Goal: Complete application form: Complete application form

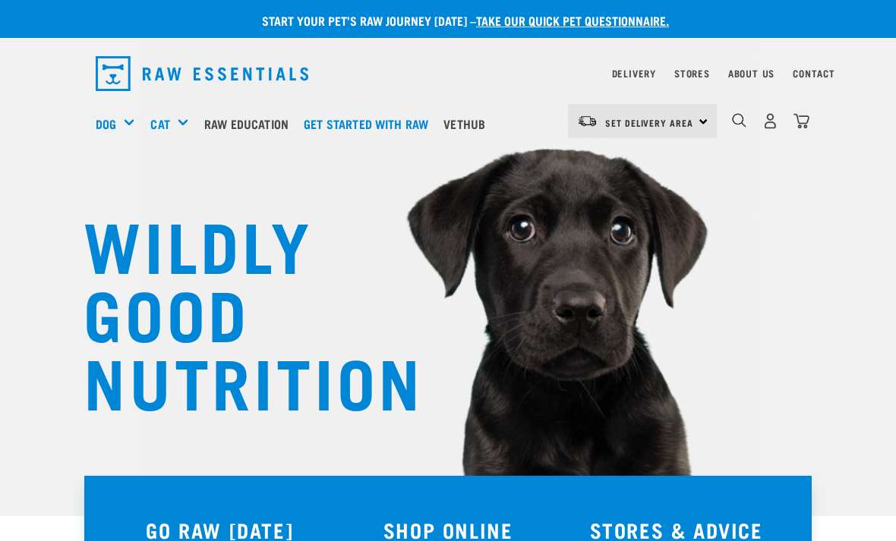
click at [745, 121] on img "dropdown navigation" at bounding box center [739, 120] width 14 height 14
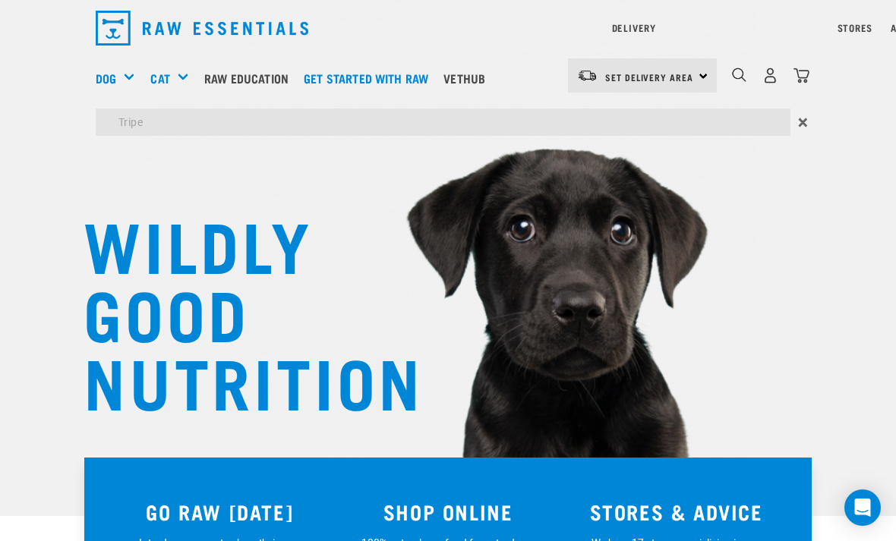
type input "Tripe"
click at [430, 124] on input "Tripe" at bounding box center [443, 122] width 695 height 27
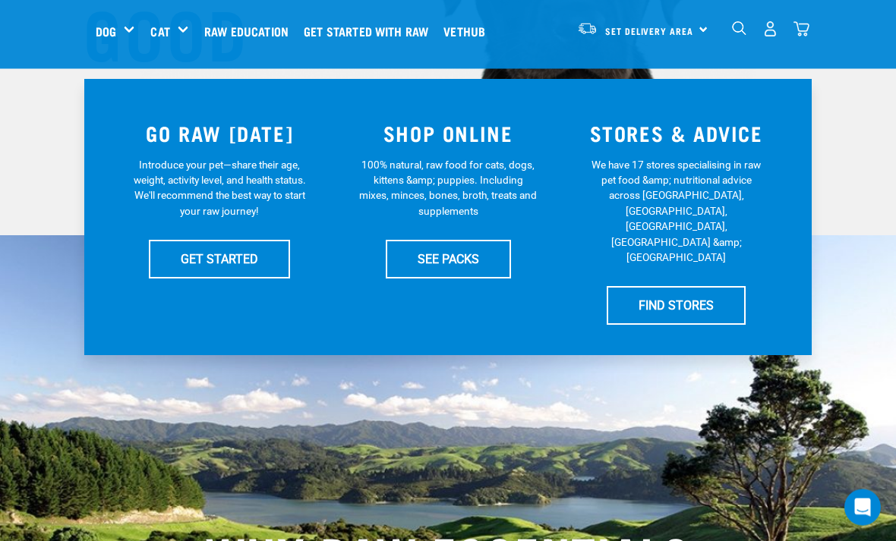
scroll to position [276, 0]
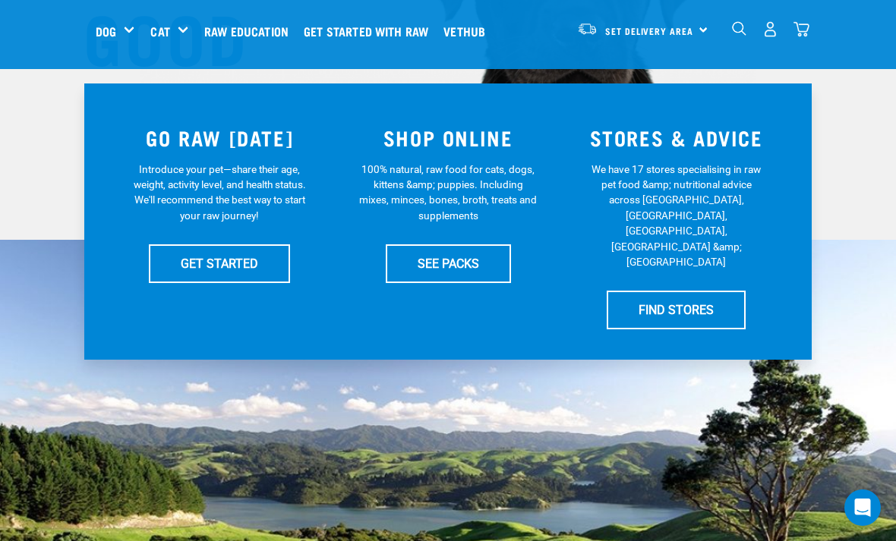
click at [475, 258] on link "SEE PACKS" at bounding box center [448, 263] width 125 height 38
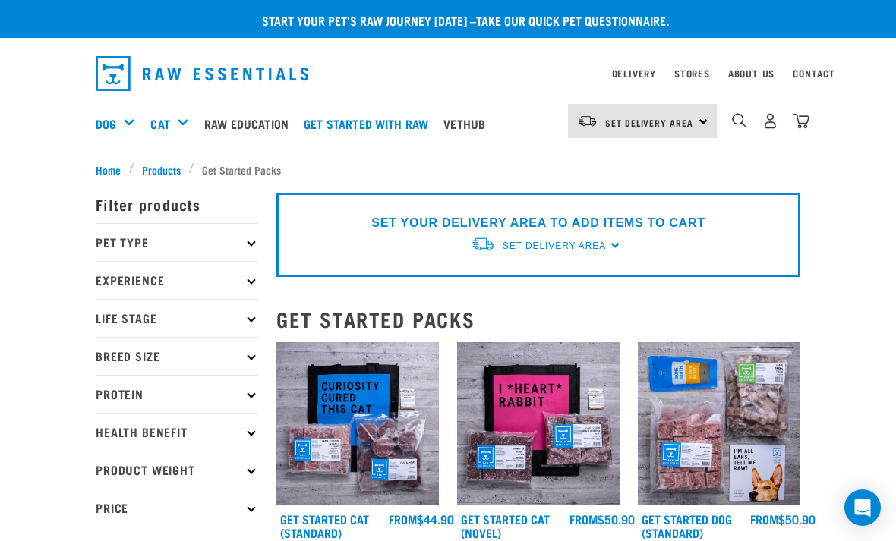
click at [742, 122] on img "dropdown navigation" at bounding box center [739, 120] width 14 height 14
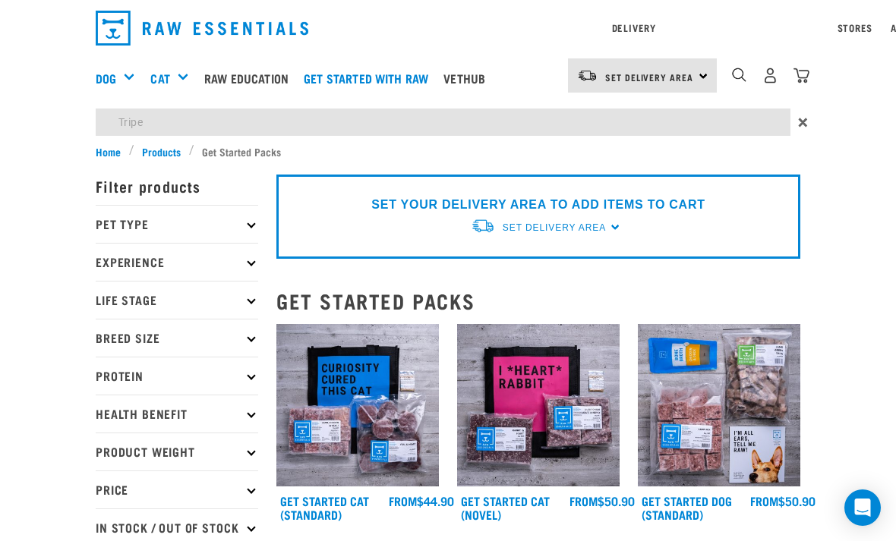
type input "Tripe"
click at [402, 123] on input "Tripe" at bounding box center [443, 122] width 695 height 27
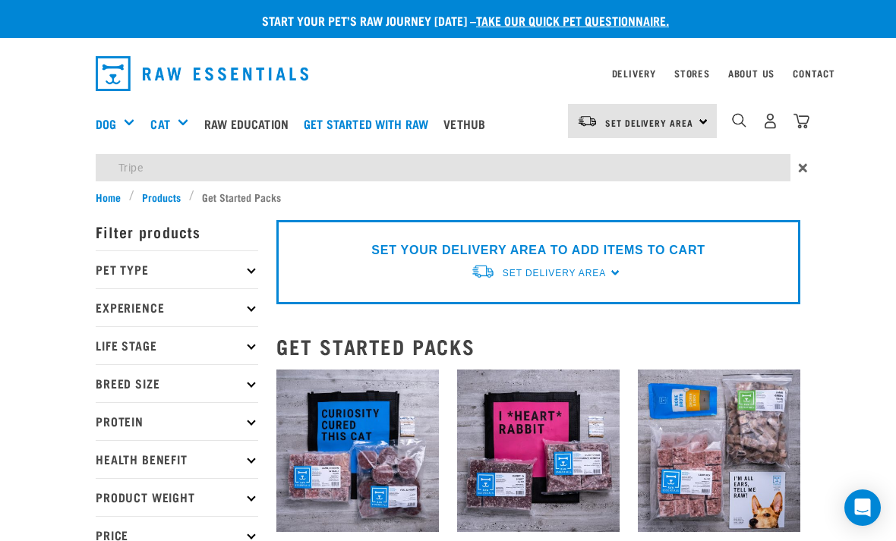
click at [112, 74] on img "dropdown navigation" at bounding box center [202, 73] width 213 height 35
click at [111, 122] on link "Dog" at bounding box center [106, 124] width 20 height 18
click at [0, 0] on div "Green Tripe" at bounding box center [0, 0] width 0 height 0
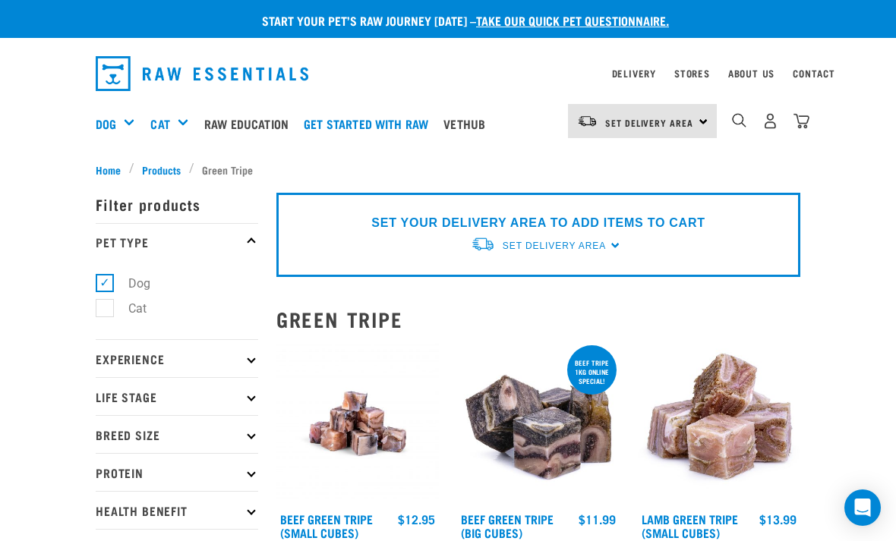
click at [420, 124] on link "Get started with Raw" at bounding box center [370, 123] width 140 height 61
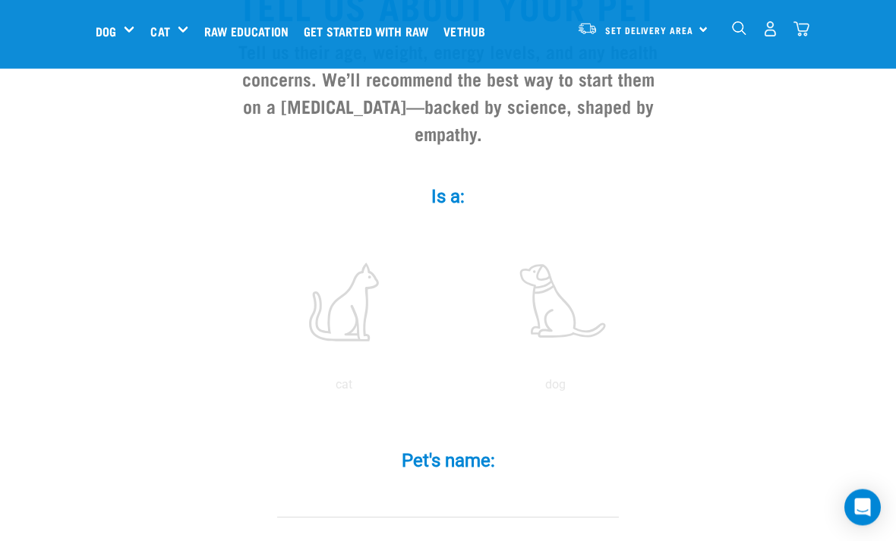
scroll to position [188, 0]
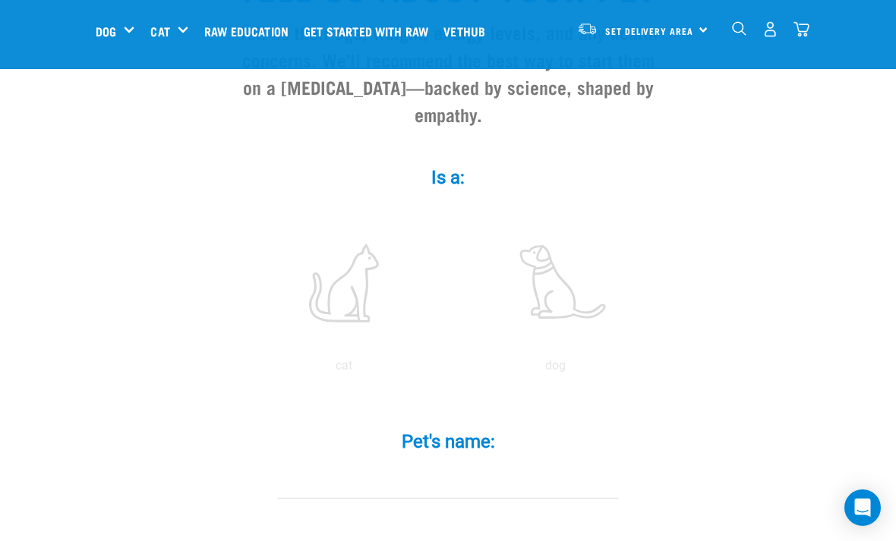
click at [575, 319] on label at bounding box center [555, 283] width 205 height 129
click at [449, 370] on input "radio" at bounding box center [449, 370] width 0 height 0
radio input "true"
click at [539, 499] on input "Pet's name: *" at bounding box center [448, 482] width 342 height 34
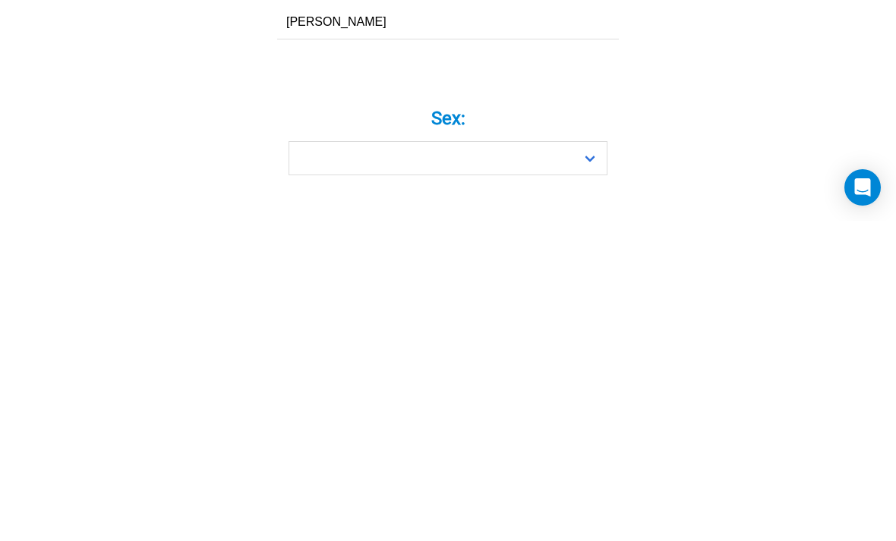
type input "Stanley"
click at [594, 462] on select "Boy Girl" at bounding box center [448, 479] width 319 height 34
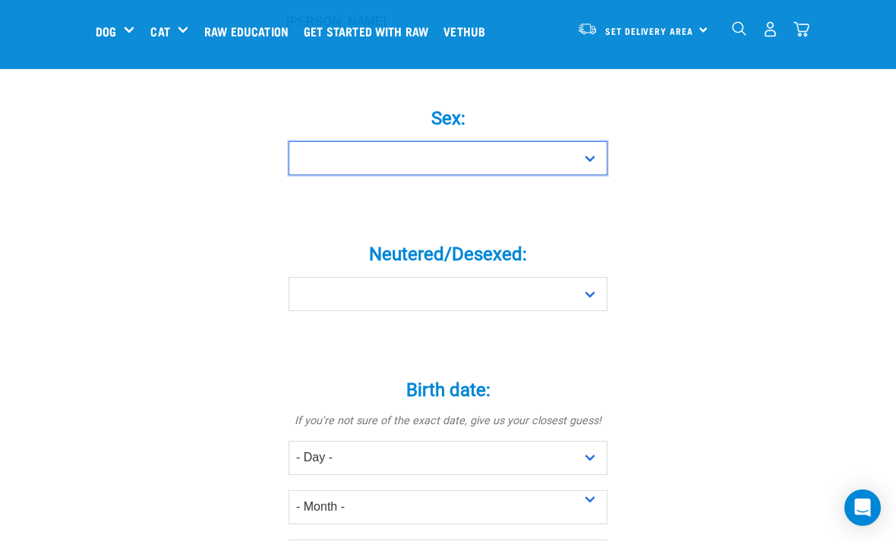
select select "boy"
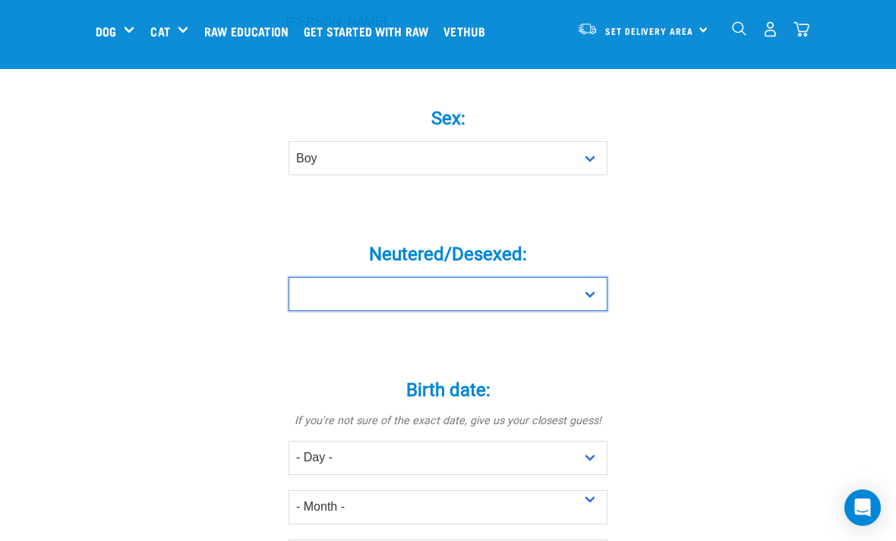
click at [598, 311] on select "Yes No" at bounding box center [448, 294] width 319 height 34
select select "yes"
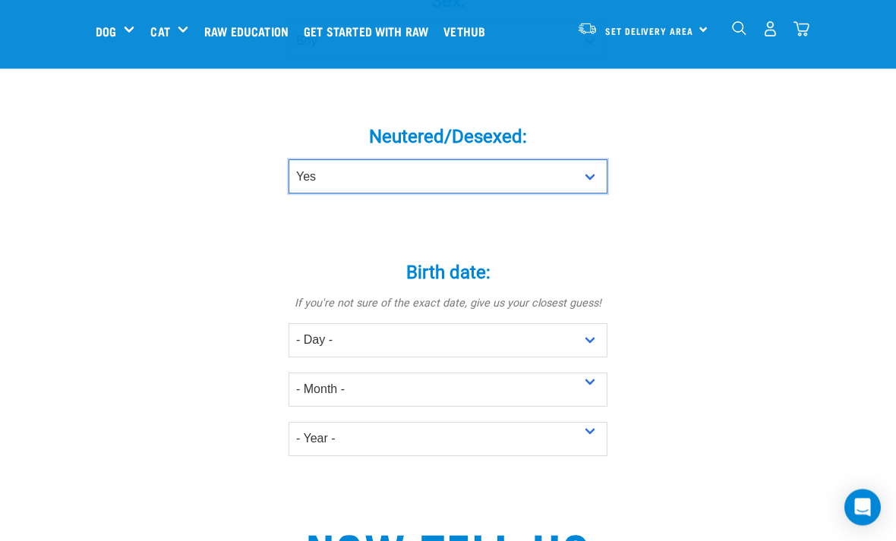
scroll to position [765, 0]
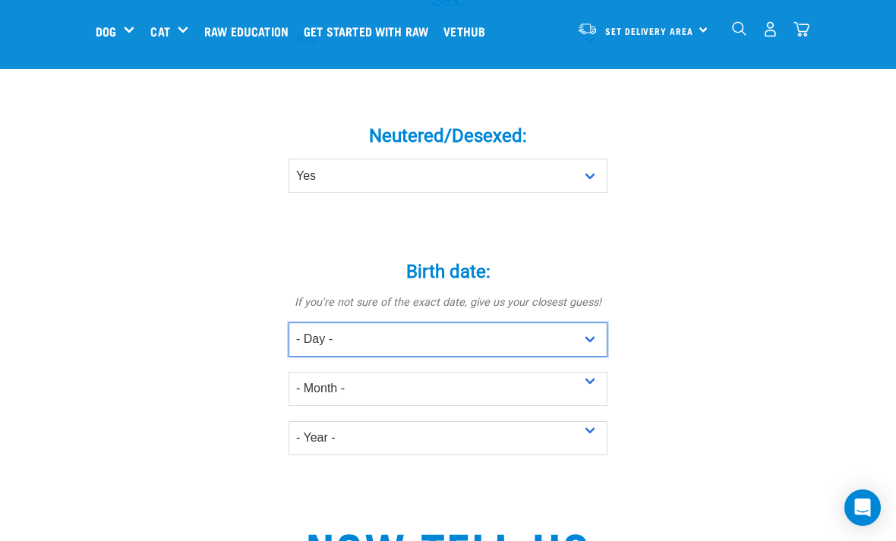
click at [592, 357] on select "- Day - 1 2 3 4 5 6 7 8 9 10 11 12 13 14 15 16 17 18 19 20 21 22 23 24 25 26 27" at bounding box center [448, 340] width 319 height 34
select select "20"
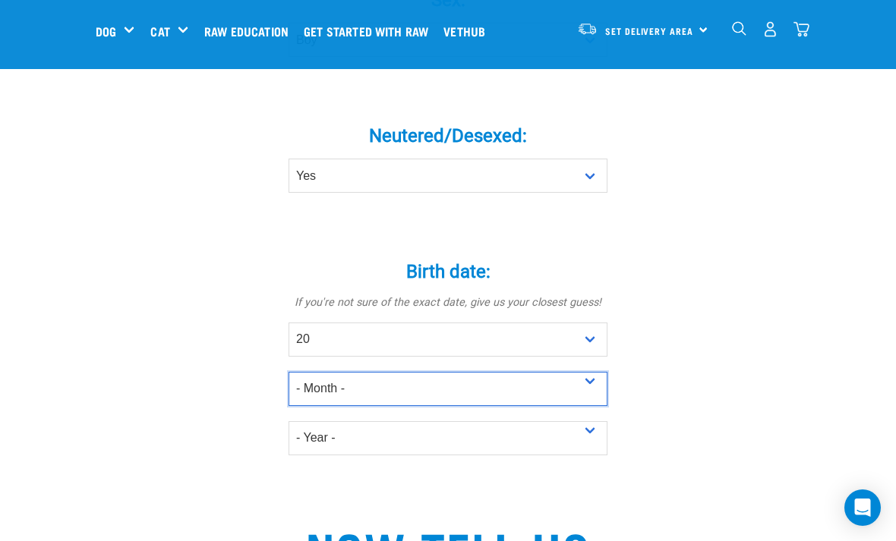
click at [595, 406] on select "- Month - January February March April May June July August September October N…" at bounding box center [448, 389] width 319 height 34
select select "April"
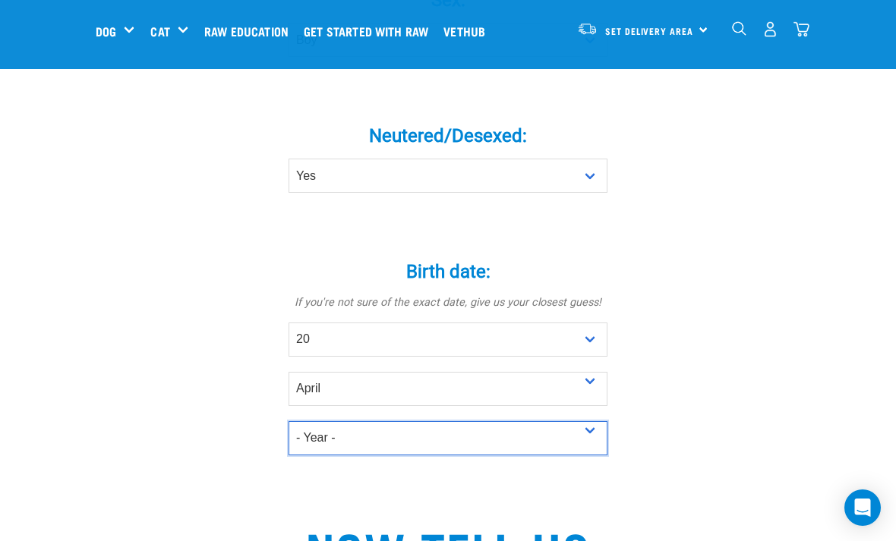
click at [593, 449] on select "- Year - 2025 2024 2023 2022 2021 2020 2019 2018 2017 2016 2015 2014 2013 2012" at bounding box center [448, 438] width 319 height 34
select select "2020"
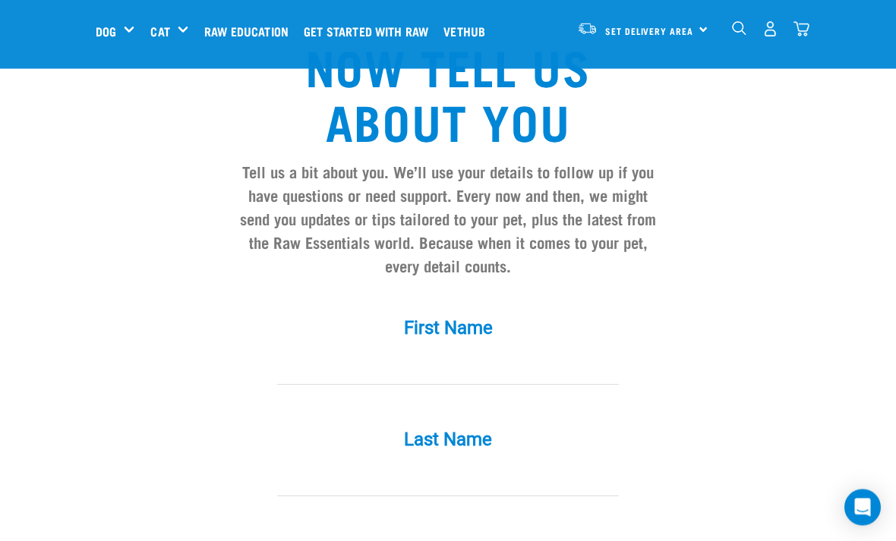
scroll to position [1263, 0]
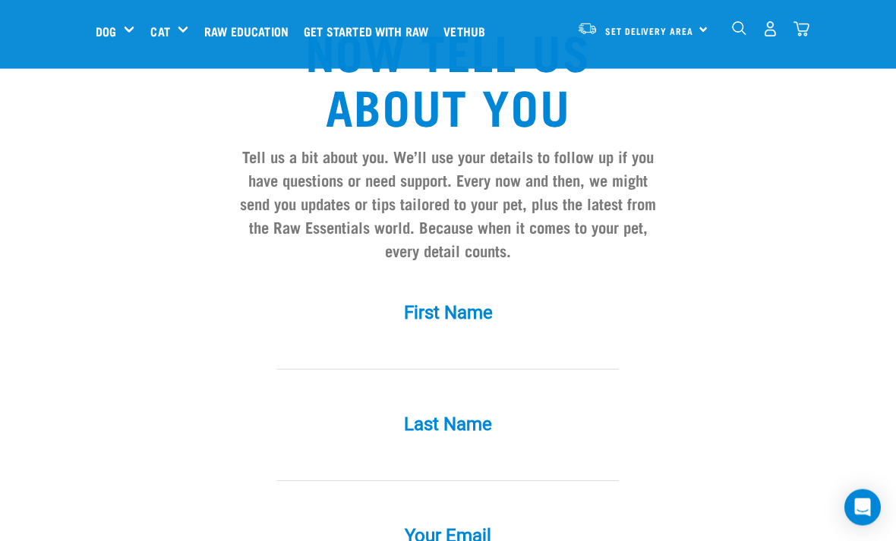
click at [501, 370] on input "First Name *" at bounding box center [448, 353] width 342 height 34
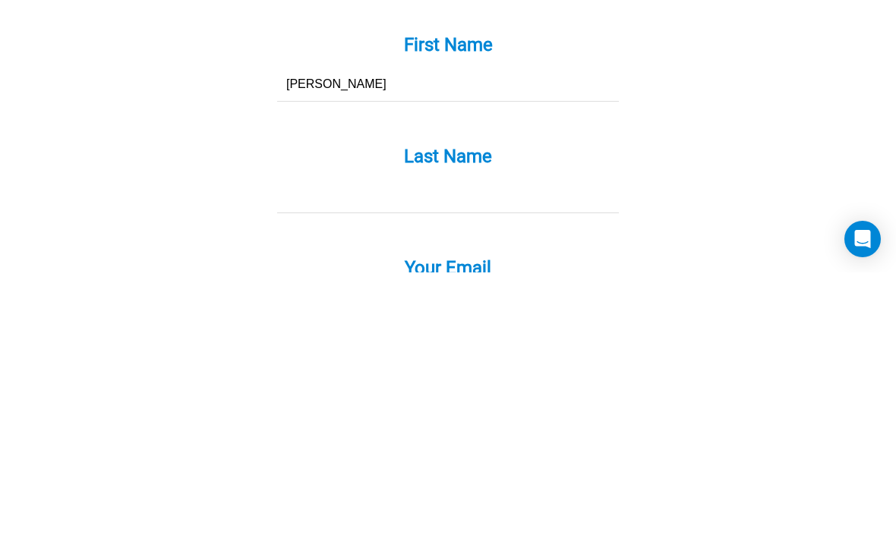
type input "Michal"
click at [528, 448] on input "Last Name *" at bounding box center [448, 465] width 342 height 34
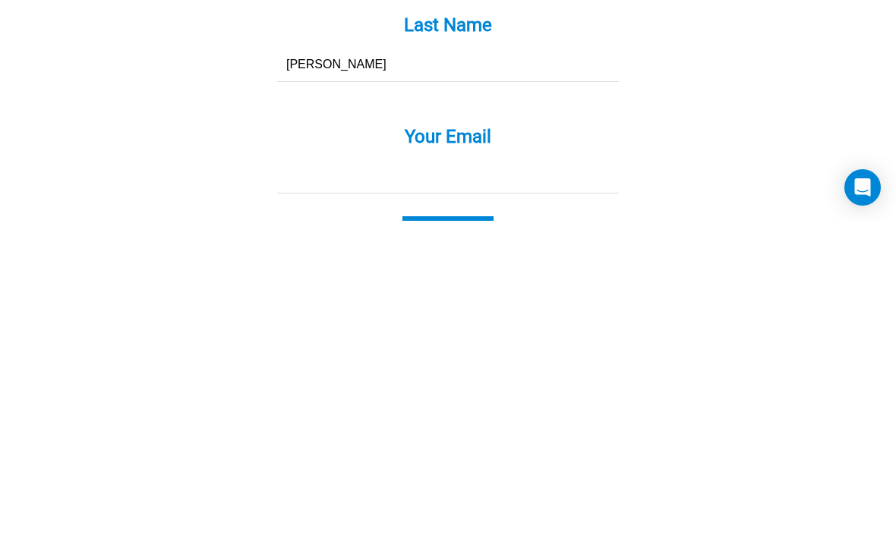
scroll to position [1347, 0]
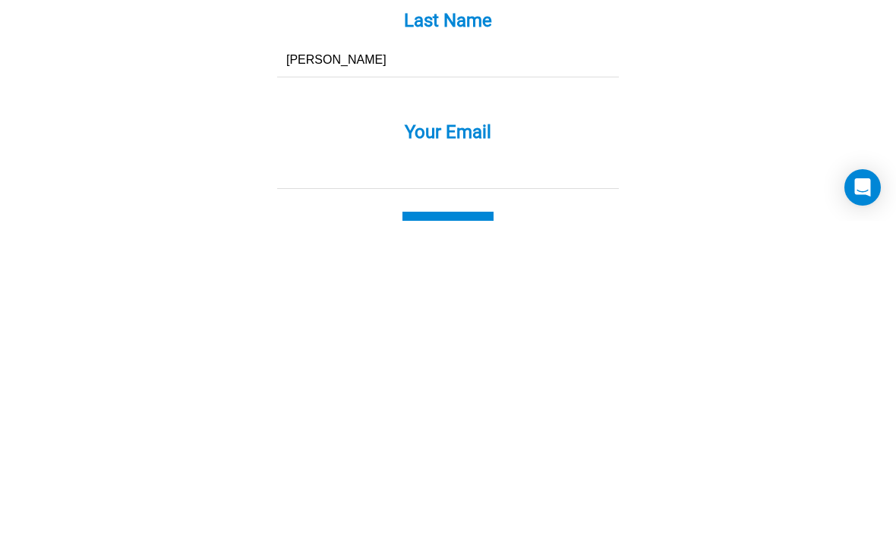
type input "Templeton"
click at [554, 475] on input "Your Email *" at bounding box center [448, 492] width 342 height 34
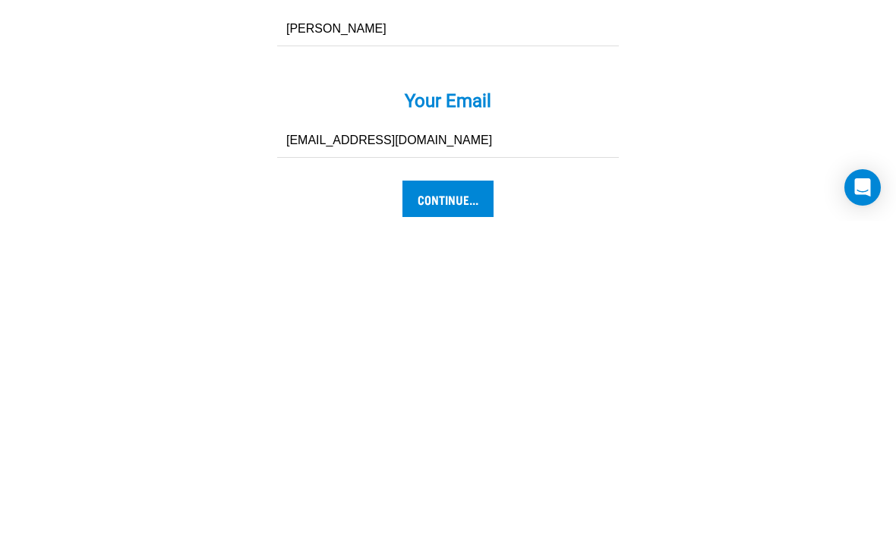
scroll to position [1404, 0]
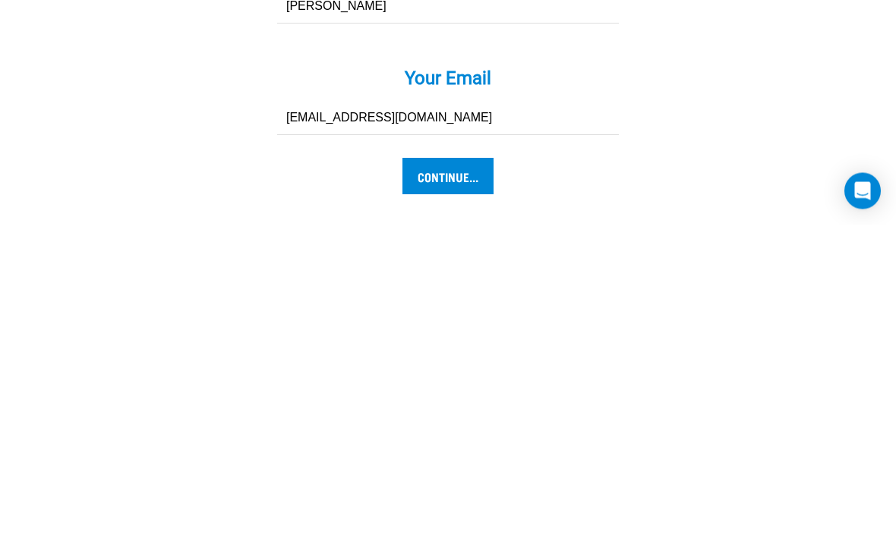
type input "[EMAIL_ADDRESS][DOMAIN_NAME]"
click at [488, 475] on input "Continue..." at bounding box center [447, 493] width 91 height 36
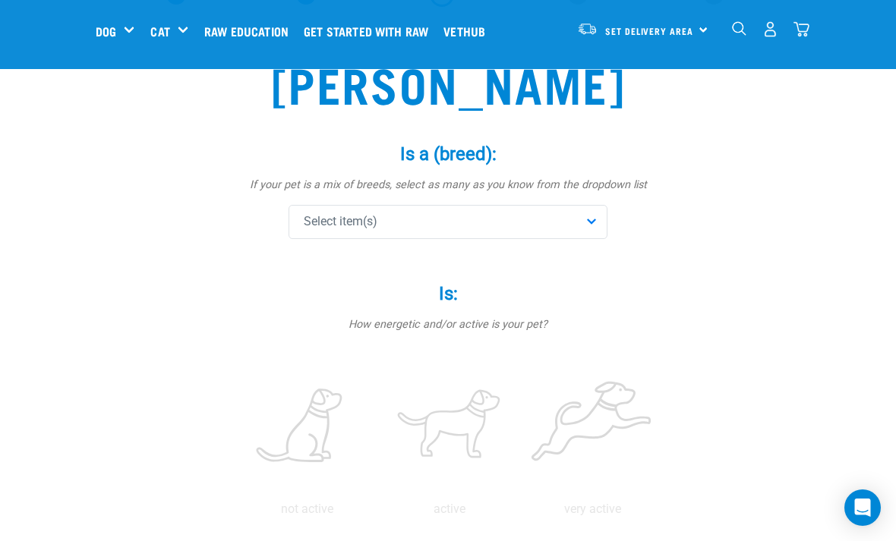
scroll to position [101, 0]
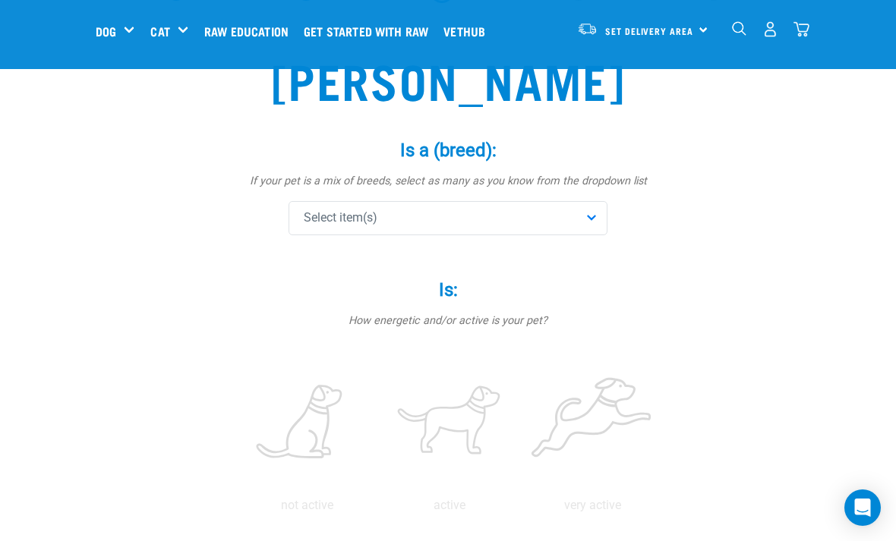
click at [600, 221] on div "Select item(s)" at bounding box center [448, 218] width 319 height 34
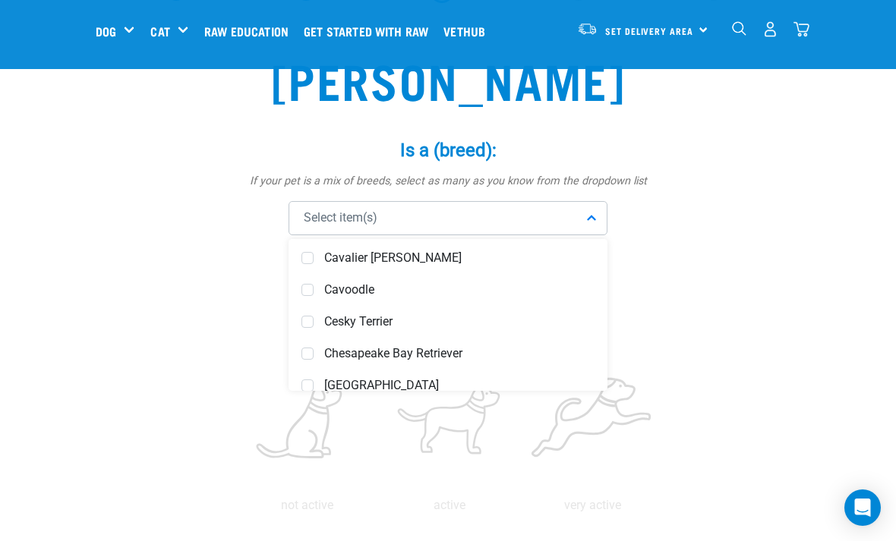
scroll to position [1692, 0]
click at [313, 295] on div "Cavoodle" at bounding box center [447, 291] width 311 height 32
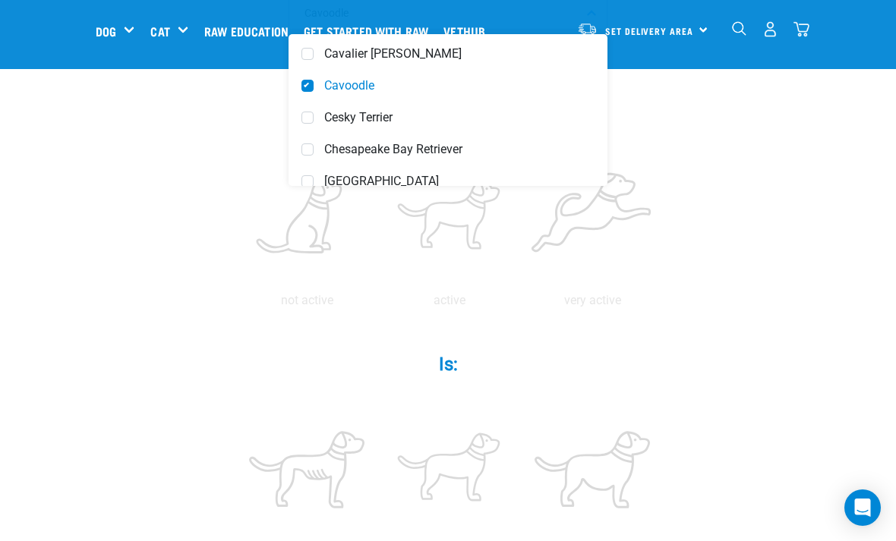
scroll to position [301, 0]
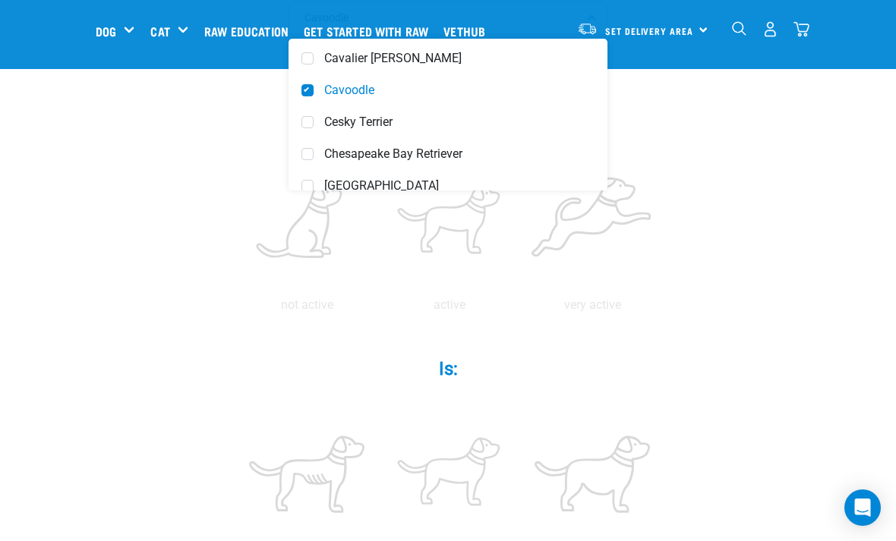
click at [518, 254] on label at bounding box center [449, 222] width 137 height 129
click at [378, 309] on input "radio" at bounding box center [378, 309] width 0 height 0
radio input "true"
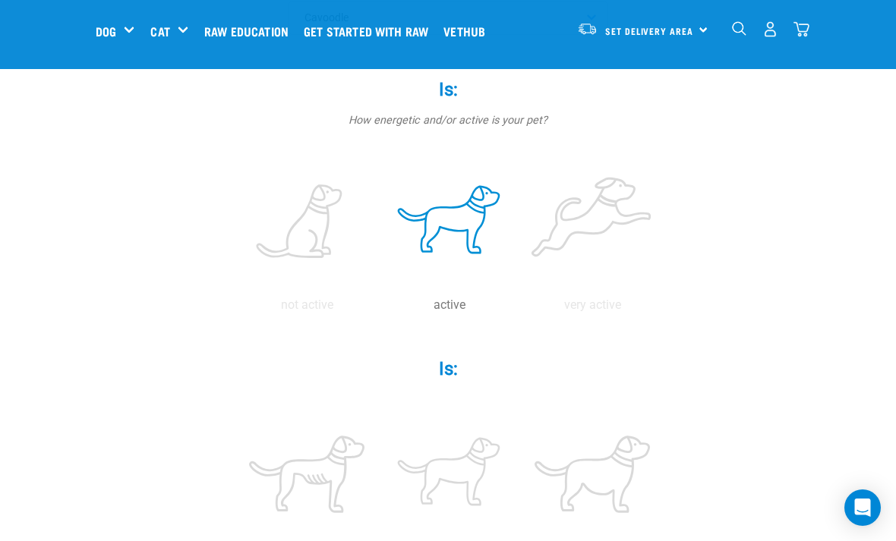
click at [375, 254] on label at bounding box center [306, 222] width 137 height 129
click at [235, 309] on input "radio" at bounding box center [235, 309] width 0 height 0
radio input "true"
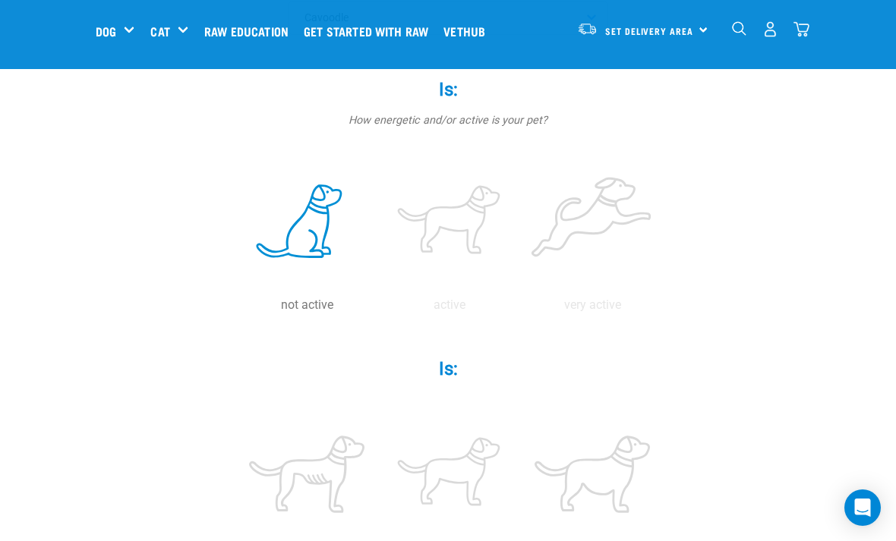
click at [518, 244] on label at bounding box center [449, 222] width 137 height 129
click at [378, 309] on input "radio" at bounding box center [378, 309] width 0 height 0
radio input "true"
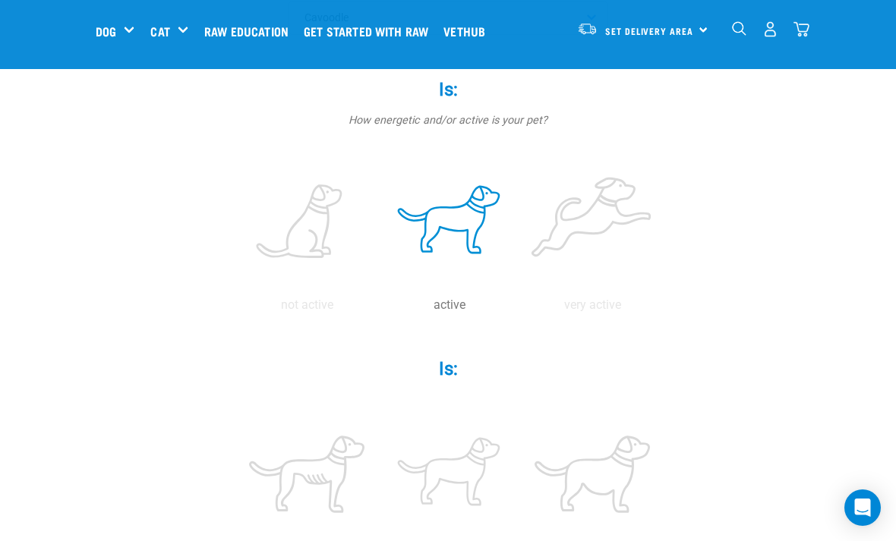
click at [375, 247] on label at bounding box center [306, 222] width 137 height 129
click at [235, 309] on input "radio" at bounding box center [235, 309] width 0 height 0
radio input "true"
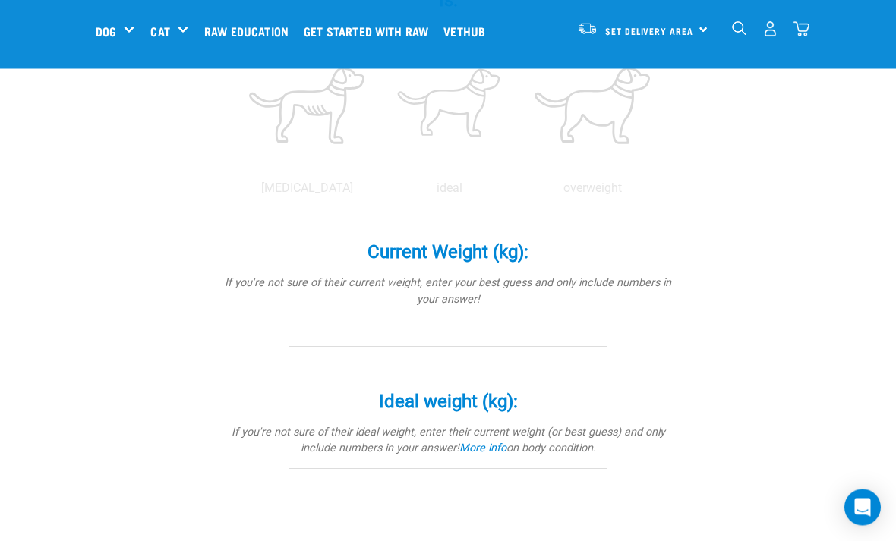
scroll to position [698, 0]
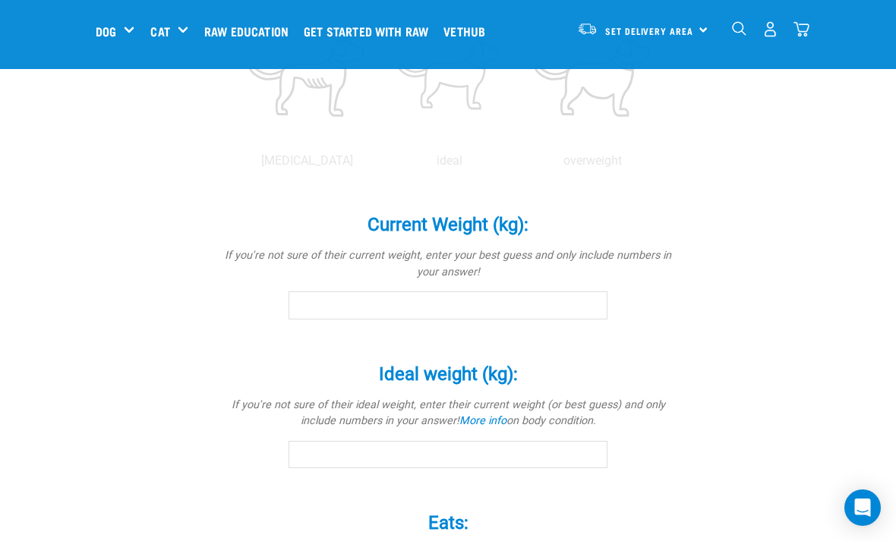
click at [518, 143] on label at bounding box center [449, 78] width 137 height 129
click at [378, 165] on input "radio" at bounding box center [378, 165] width 0 height 0
radio input "true"
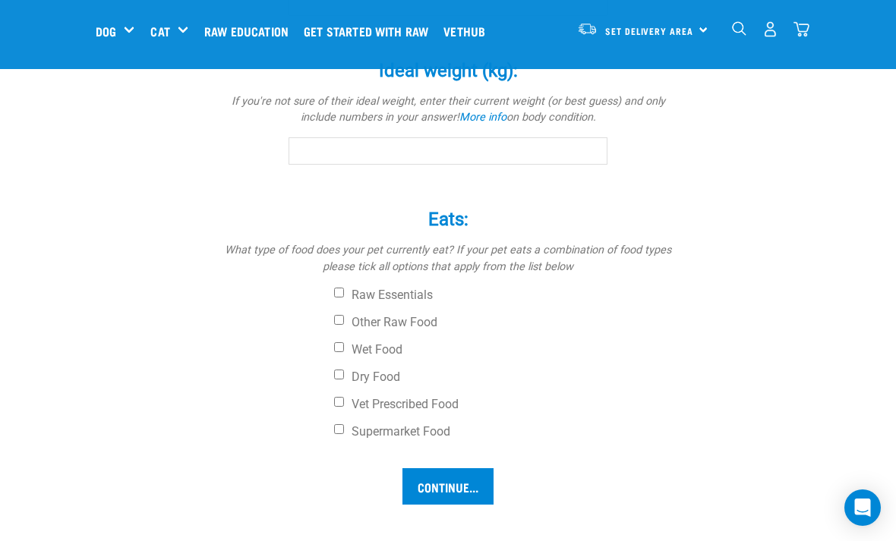
scroll to position [1004, 0]
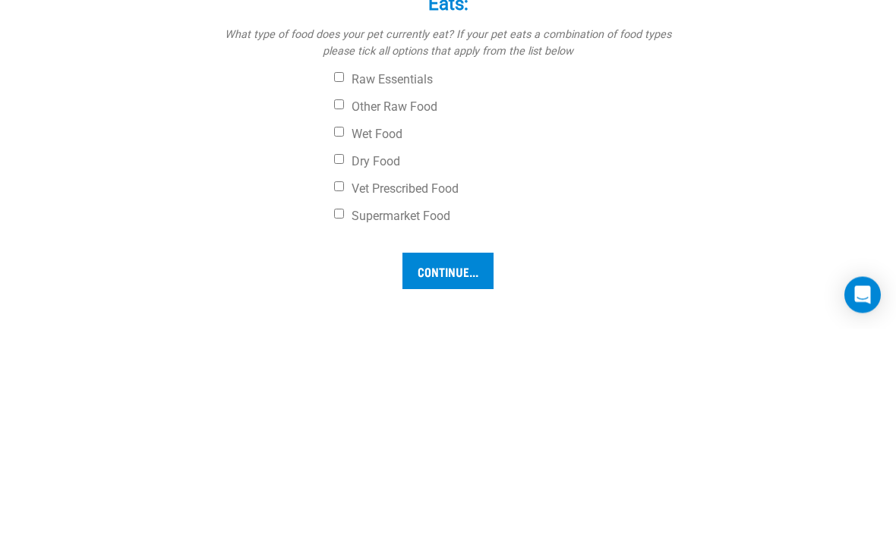
type input "6"
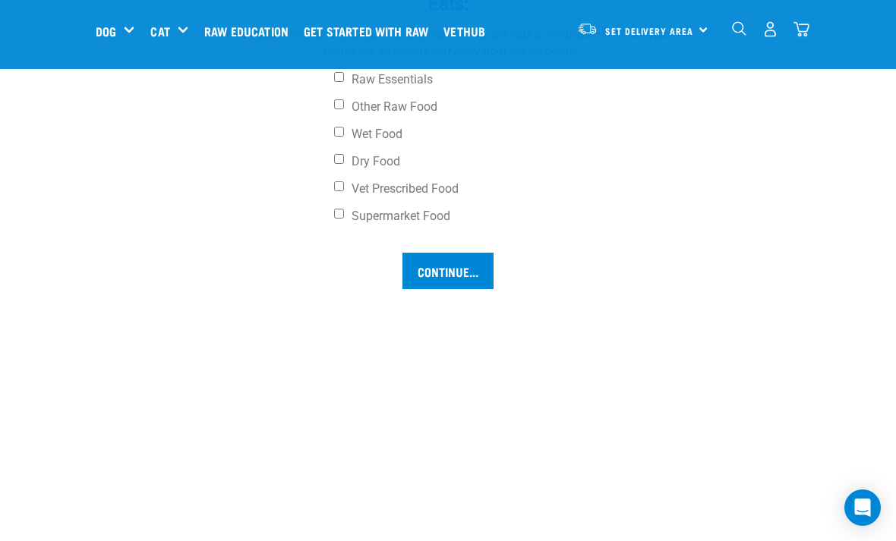
scroll to position [1216, 0]
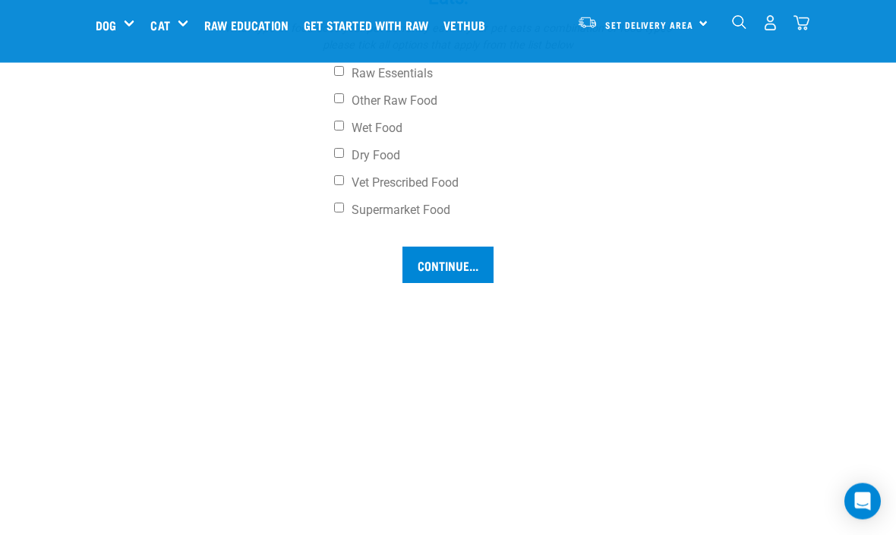
type input "6"
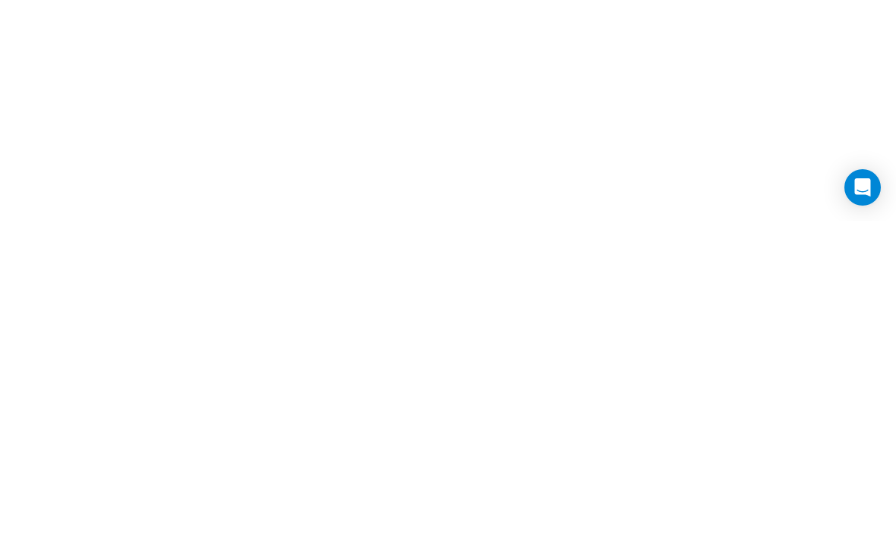
scroll to position [1232, 0]
type input "6"
click at [344, 67] on input "Raw Essentials" at bounding box center [339, 62] width 10 height 10
checkbox input "true"
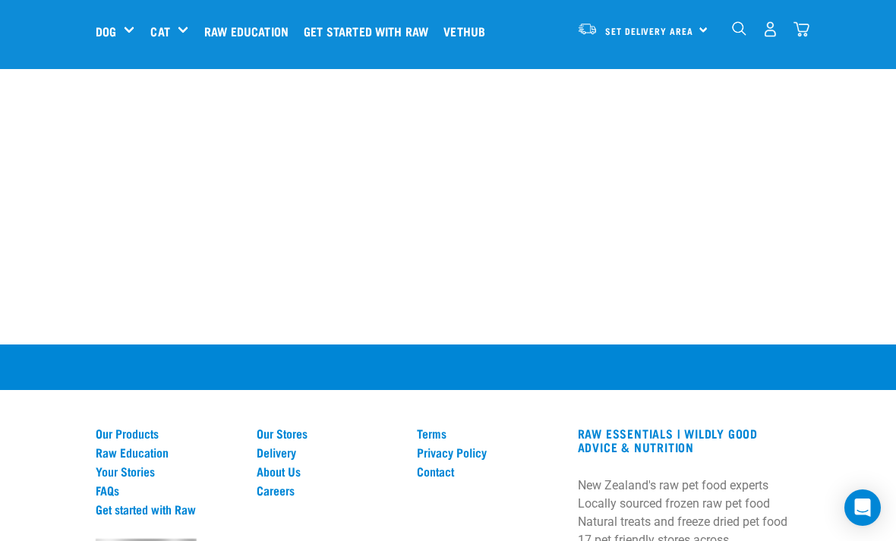
checkbox input "true"
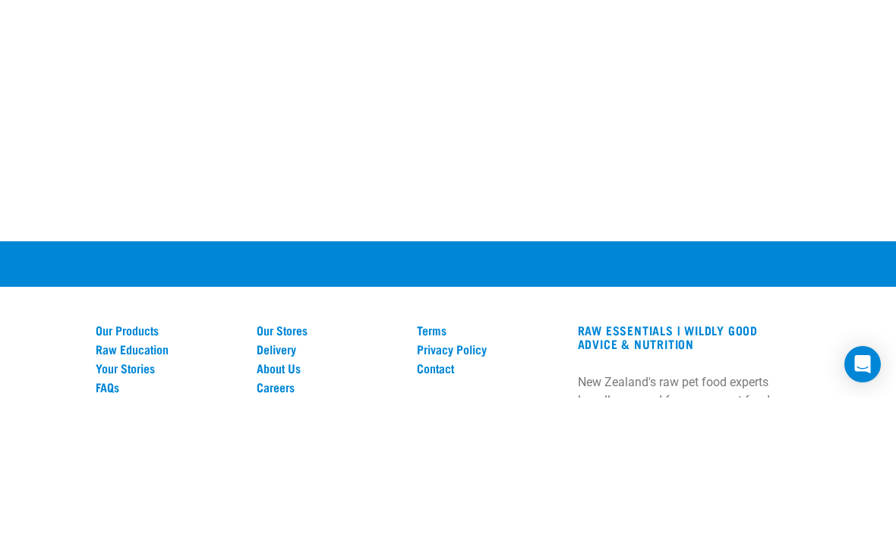
type input "Had Pancreatitis when he was young so vet suggested low fat digestive kibble / …"
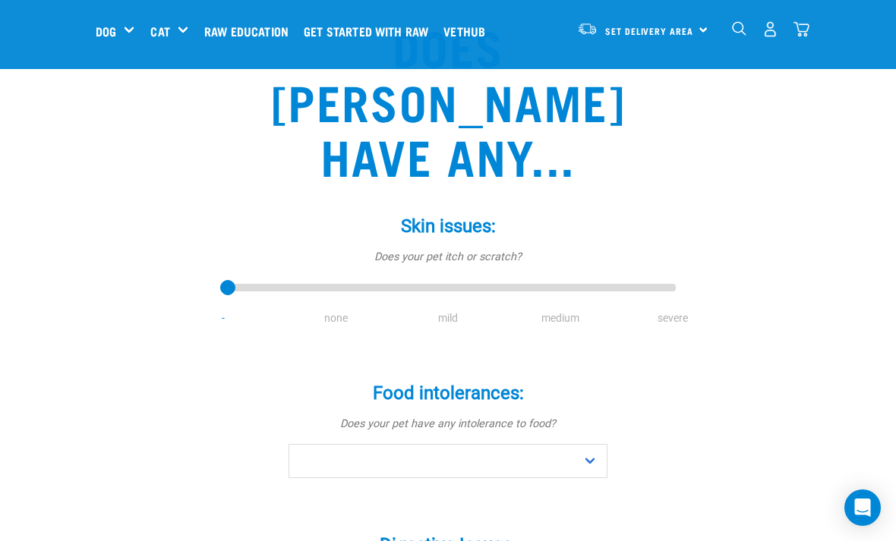
scroll to position [132, 0]
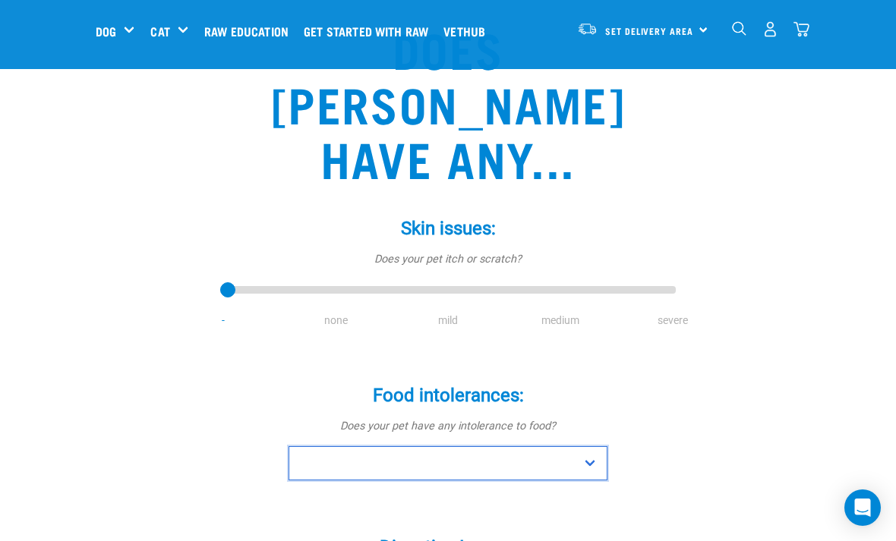
click at [587, 446] on select "No Yes" at bounding box center [448, 463] width 319 height 34
select select "no"
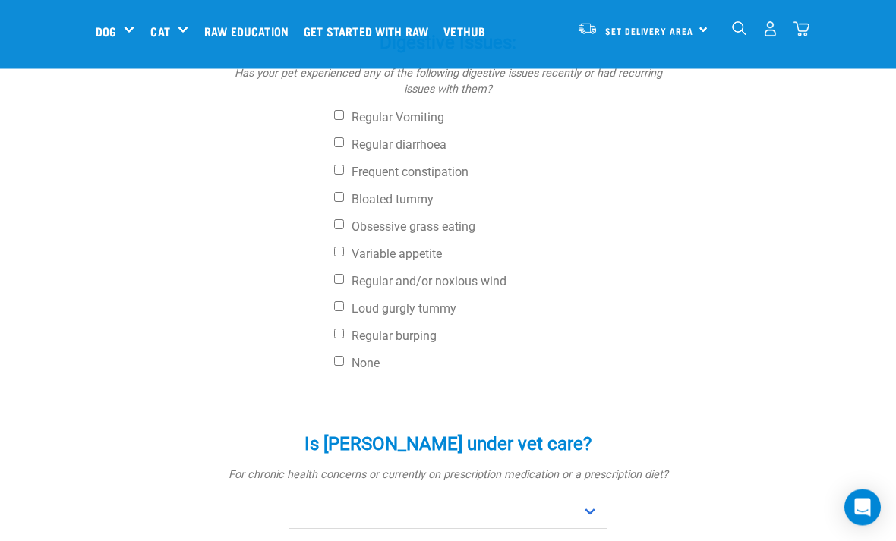
scroll to position [637, 0]
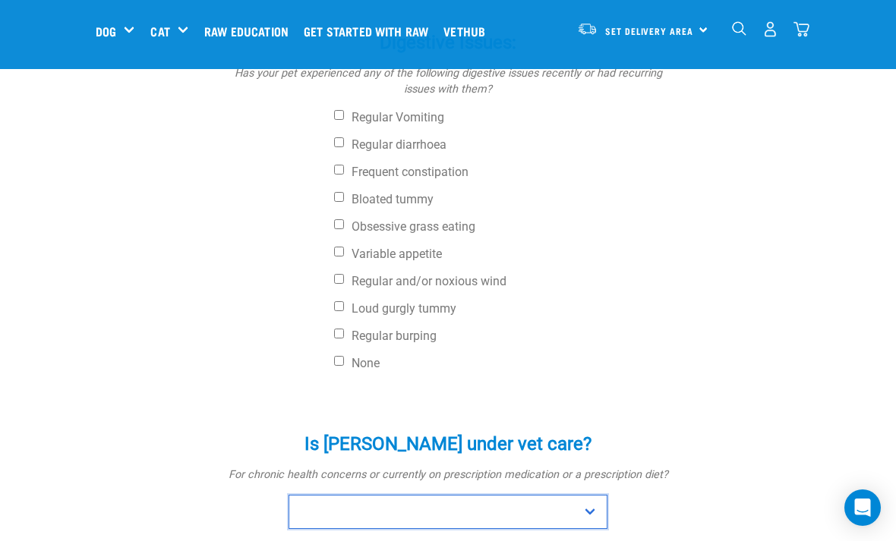
click at [591, 495] on select "No Yes" at bounding box center [448, 512] width 319 height 34
select select "no"
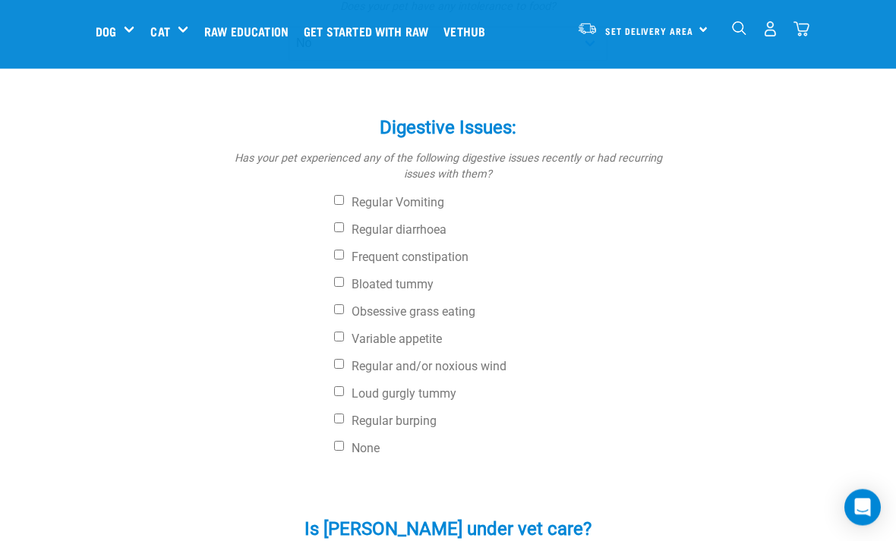
scroll to position [548, 0]
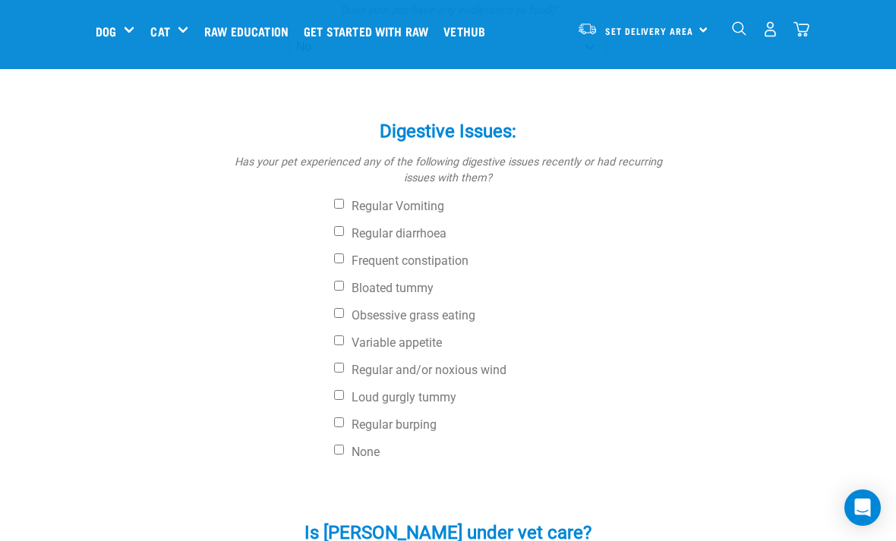
click at [343, 390] on input "Loud gurgly tummy" at bounding box center [339, 395] width 10 height 10
checkbox input "true"
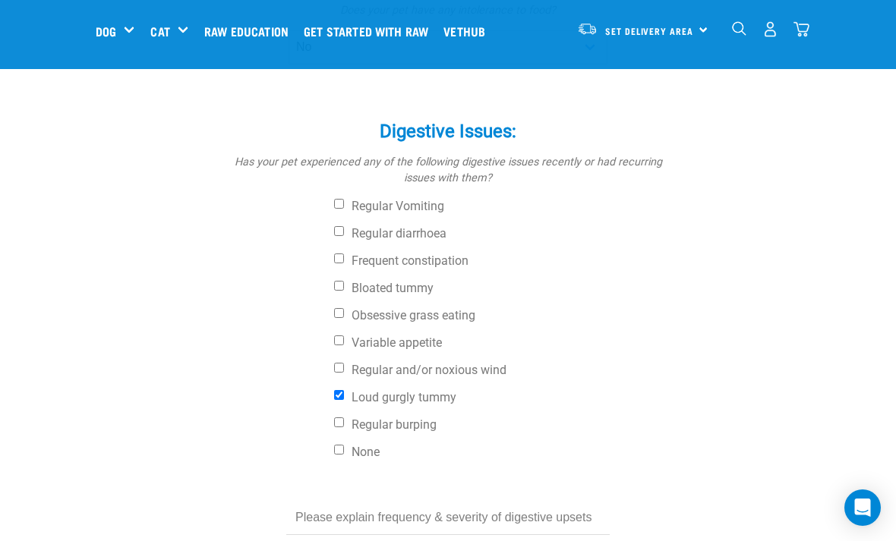
click at [344, 308] on input "Obsessive grass eating" at bounding box center [339, 313] width 10 height 10
checkbox input "true"
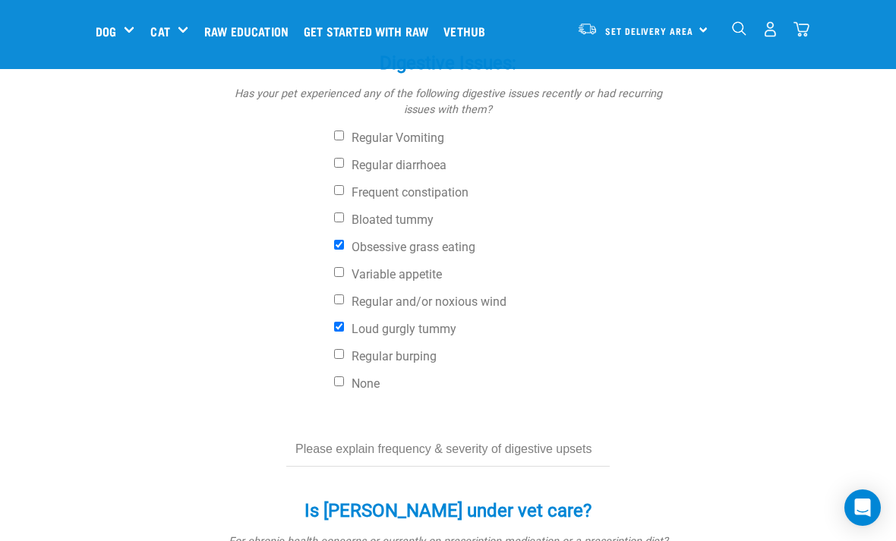
click at [554, 433] on input "text" at bounding box center [447, 450] width 323 height 34
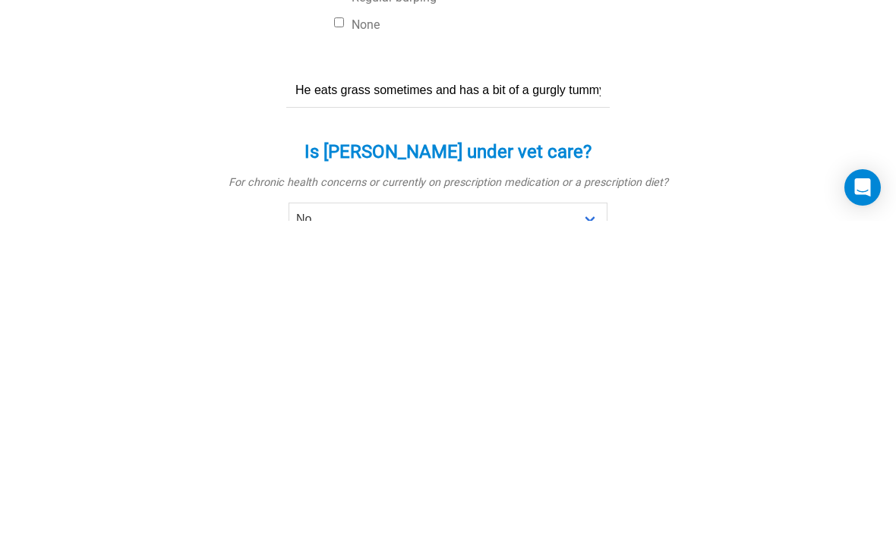
scroll to position [658, 0]
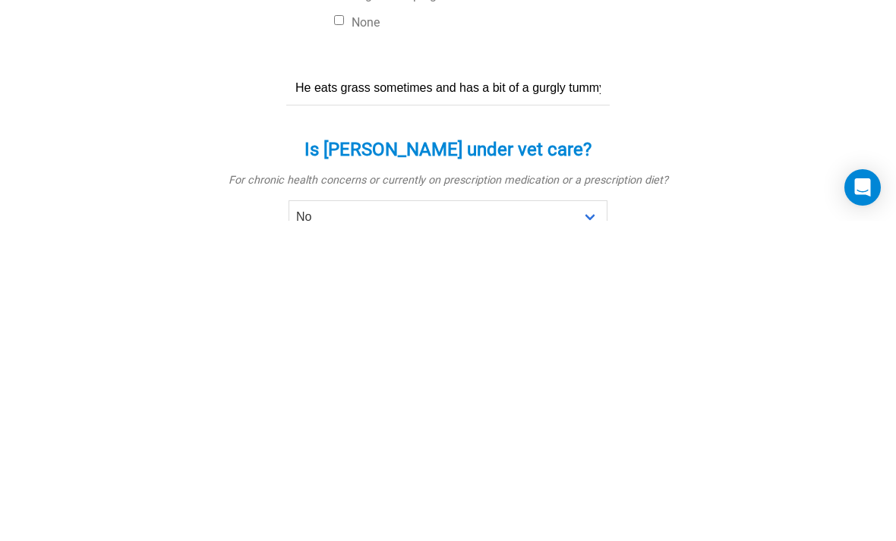
type input "He eats grass sometimes and has a bit of a gurgly tummy sometimes….."
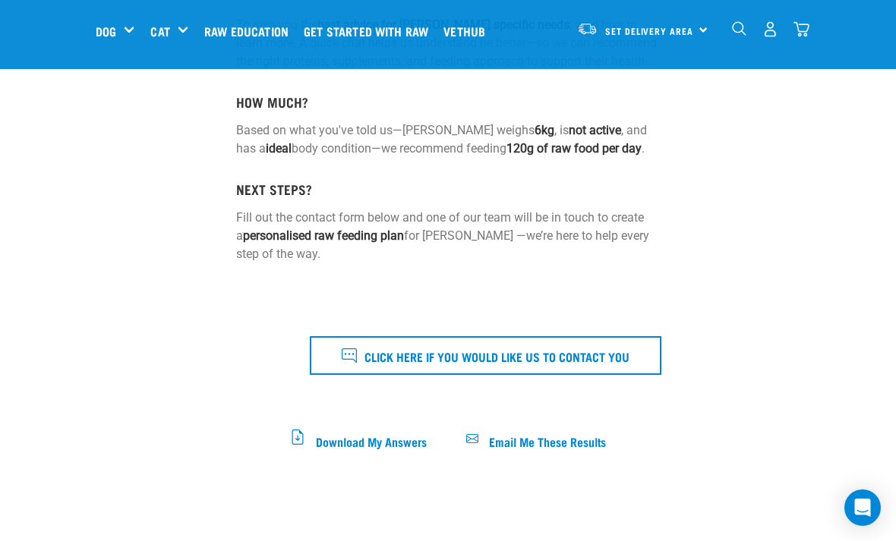
scroll to position [402, 0]
click at [649, 363] on button "Click here if you would like us to contact you" at bounding box center [486, 356] width 352 height 38
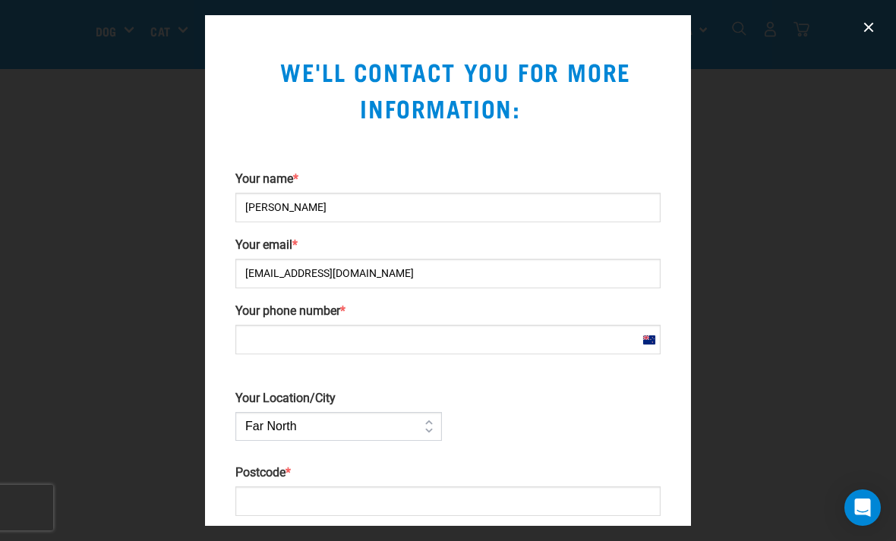
scroll to position [0, 0]
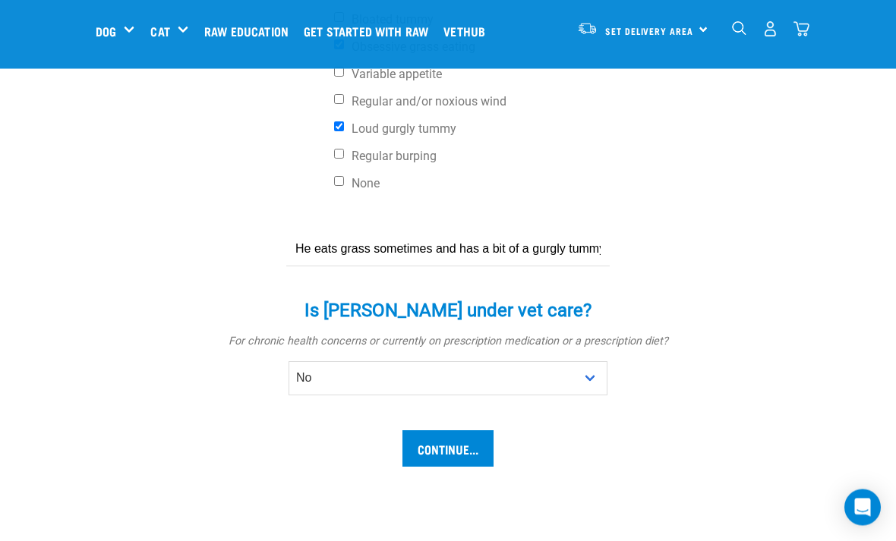
scroll to position [806, 0]
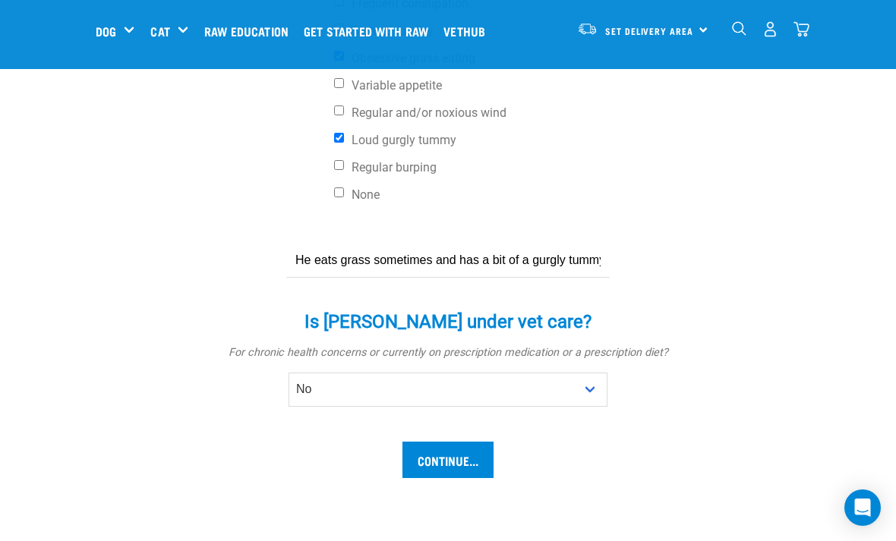
click at [477, 442] on input "Continue..." at bounding box center [447, 460] width 91 height 36
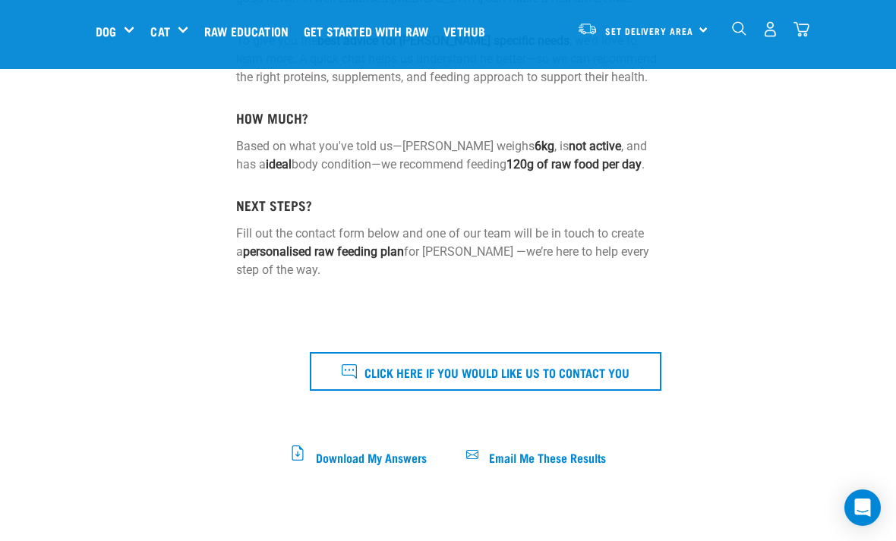
scroll to position [392, 0]
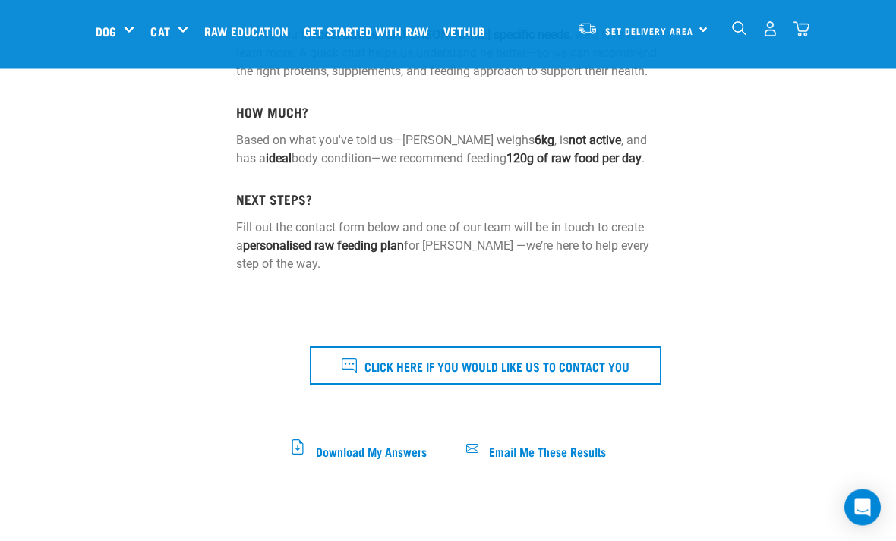
click at [581, 447] on span "Email Me These Results" at bounding box center [547, 451] width 117 height 8
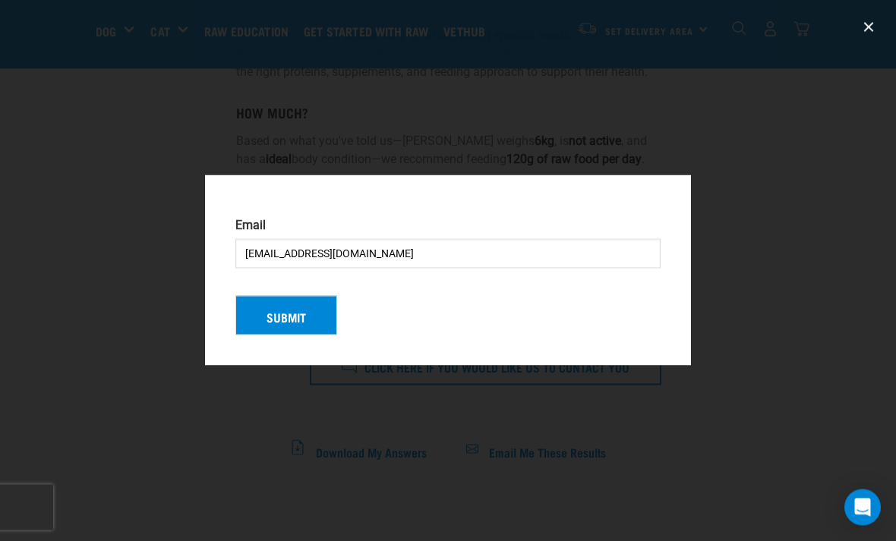
scroll to position [393, 0]
click at [296, 336] on button "Submit" at bounding box center [286, 315] width 102 height 39
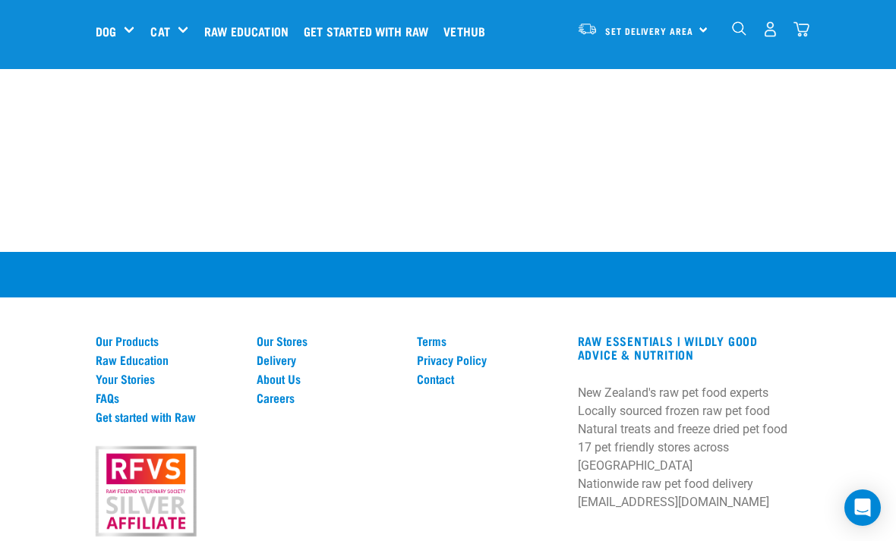
scroll to position [1869, 0]
